Goal: Information Seeking & Learning: Understand process/instructions

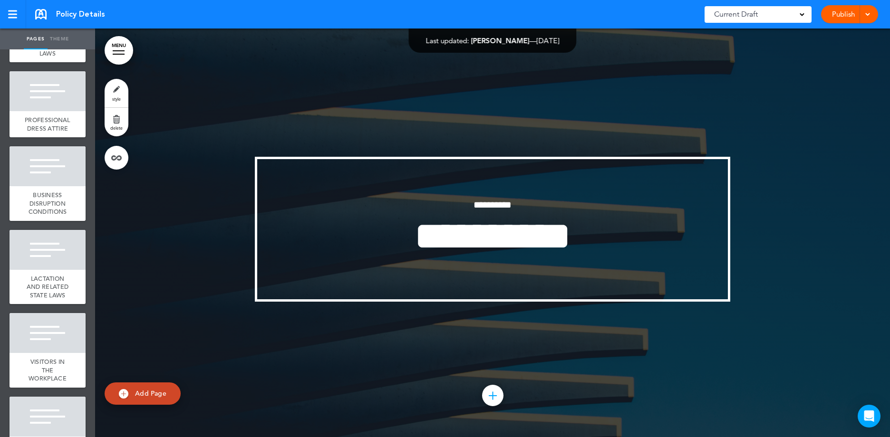
scroll to position [1189, 0]
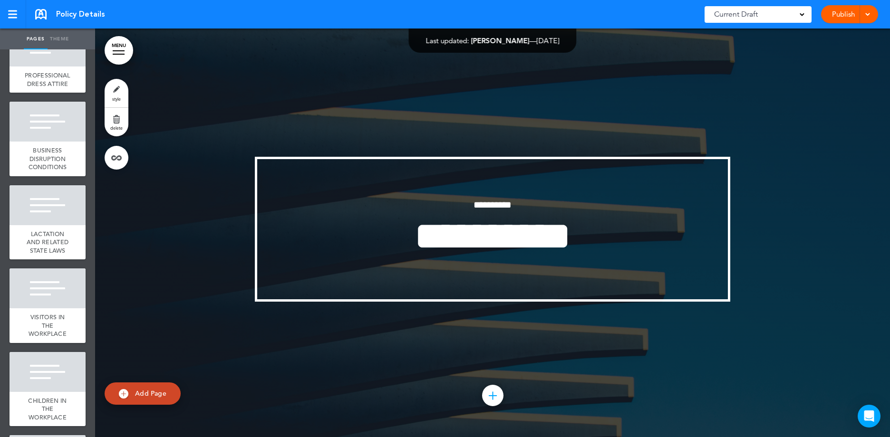
click at [115, 52] on link "MENU" at bounding box center [119, 50] width 29 height 29
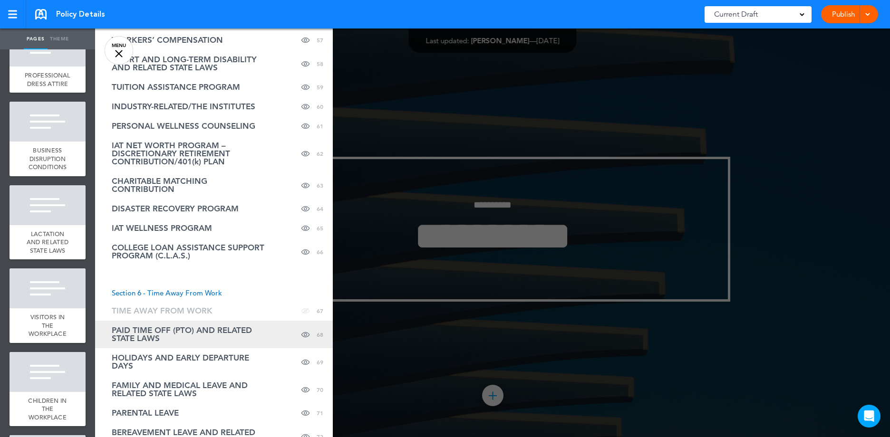
scroll to position [1474, 0]
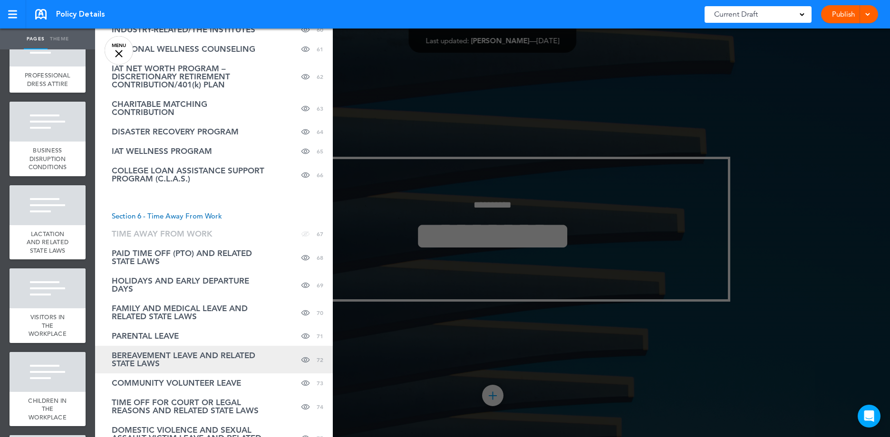
click at [175, 361] on span "BEREAVEMENT LEAVE AND RELATED STATE LAWS" at bounding box center [190, 360] width 157 height 16
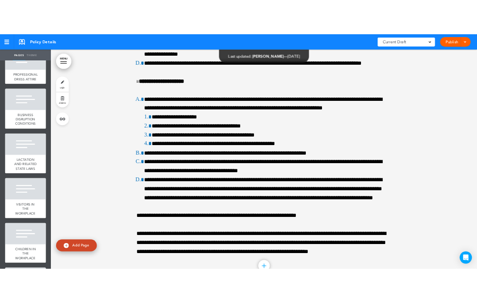
scroll to position [114004, 0]
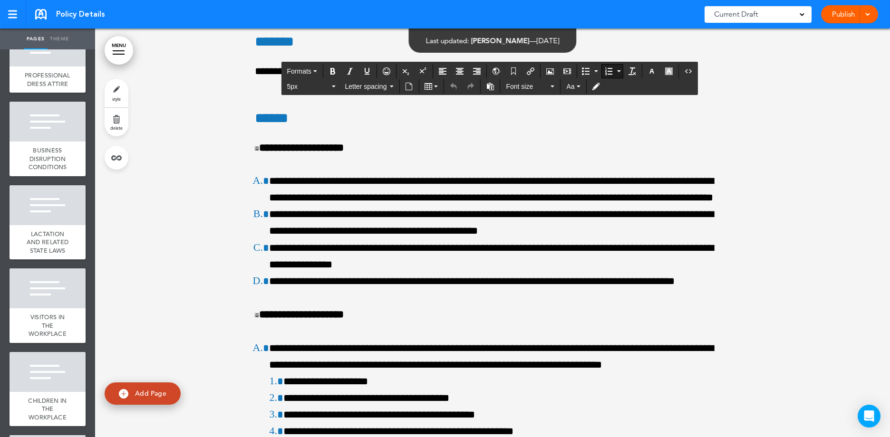
drag, startPoint x: 583, startPoint y: 230, endPoint x: 268, endPoint y: 203, distance: 315.5
copy li "**********"
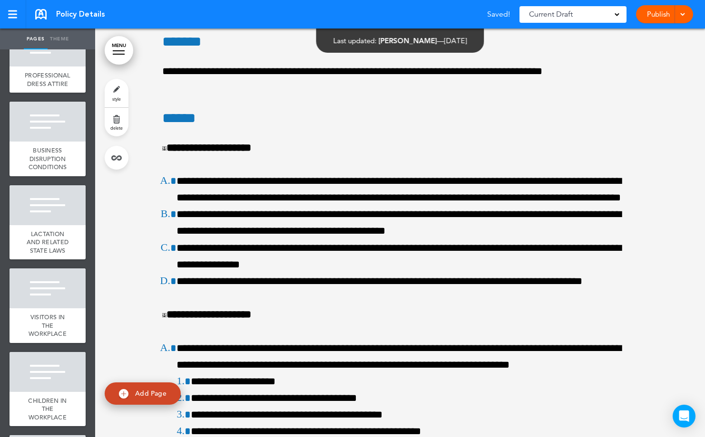
drag, startPoint x: 486, startPoint y: 12, endPoint x: -654, endPoint y: 93, distance: 1143.1
click at [0, 93] on html "Checking url availability This handbook [GEOGRAPHIC_DATA] Settings Signatures C…" at bounding box center [352, 218] width 705 height 437
drag, startPoint x: 361, startPoint y: 6, endPoint x: 264, endPoint y: 19, distance: 97.4
click at [263, 21] on div "Policy Details Saved! Current Draft CURRENT DRAFT 6.7 ([DATE]) Published by [PE…" at bounding box center [352, 14] width 705 height 29
